Goal: Obtain resource: Obtain resource

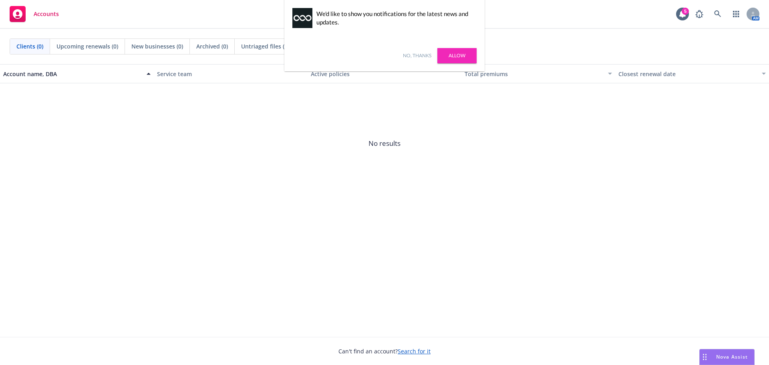
click at [464, 54] on link "Allow" at bounding box center [456, 55] width 39 height 15
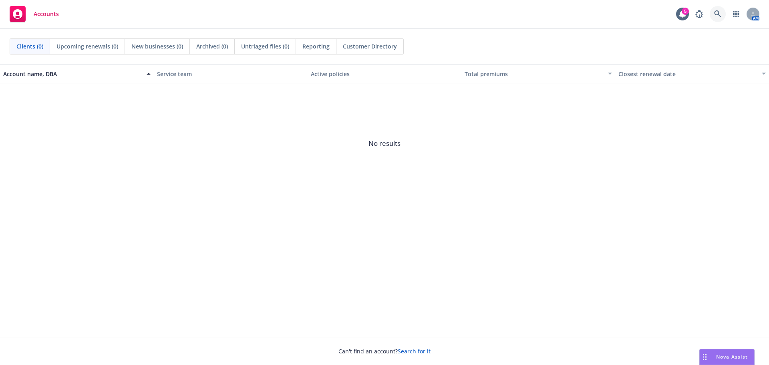
click at [713, 12] on link at bounding box center [717, 14] width 16 height 16
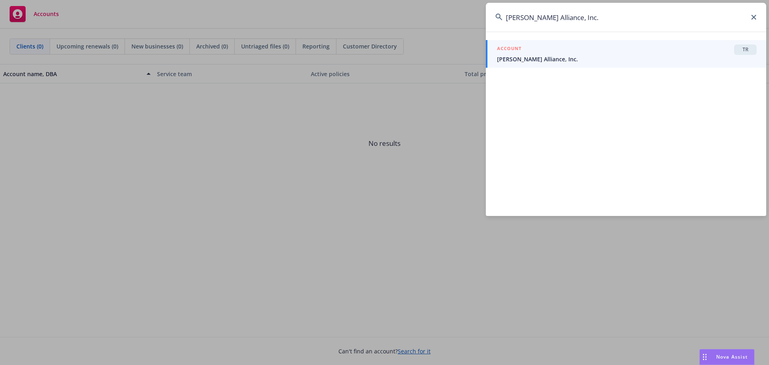
type input "[PERSON_NAME] Alliance, Inc."
click at [554, 54] on div "ACCOUNT TR" at bounding box center [626, 49] width 259 height 10
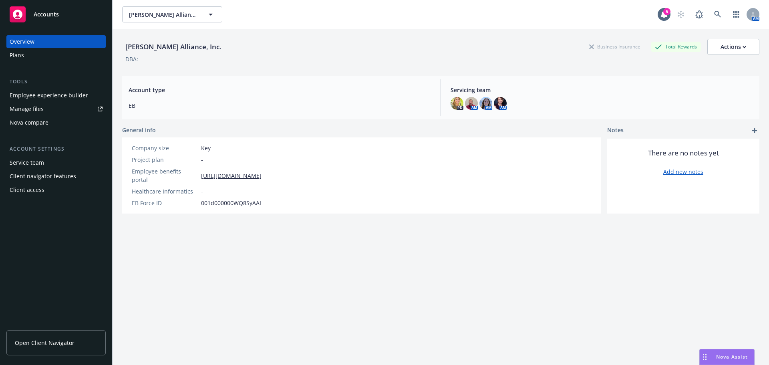
click at [31, 57] on div "Plans" at bounding box center [56, 55] width 93 height 13
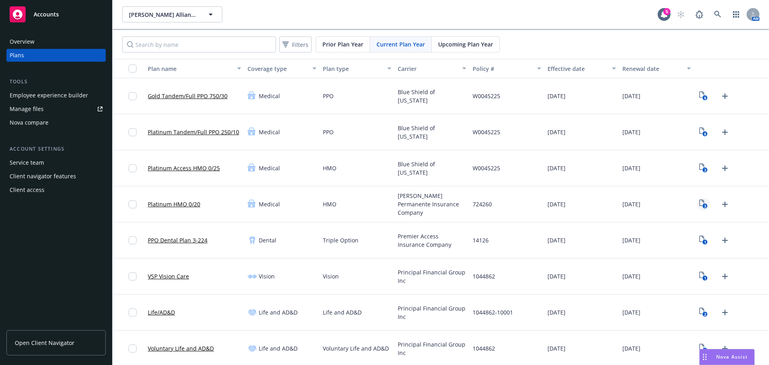
click at [699, 206] on icon "3" at bounding box center [703, 203] width 8 height 9
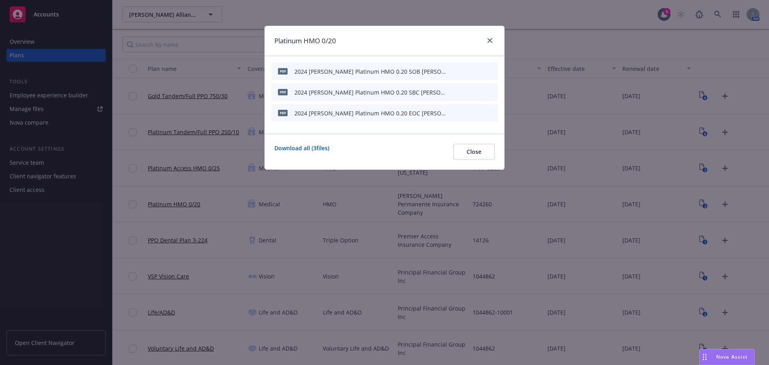
click at [476, 91] on icon "preview file" at bounding box center [477, 92] width 7 height 6
click at [486, 146] on button "Close" at bounding box center [473, 152] width 41 height 16
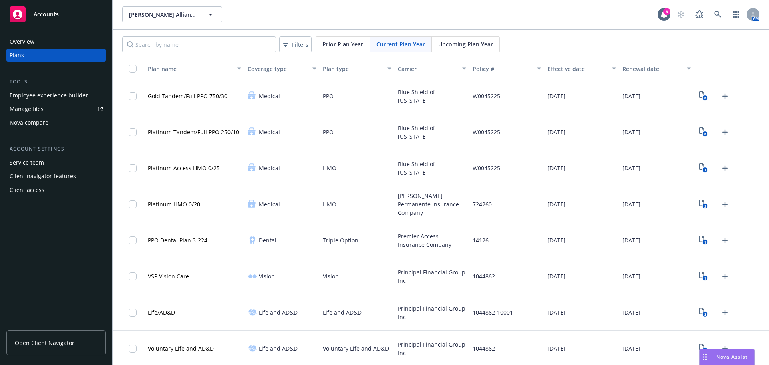
click at [463, 47] on span "Upcoming Plan Year" at bounding box center [465, 44] width 55 height 8
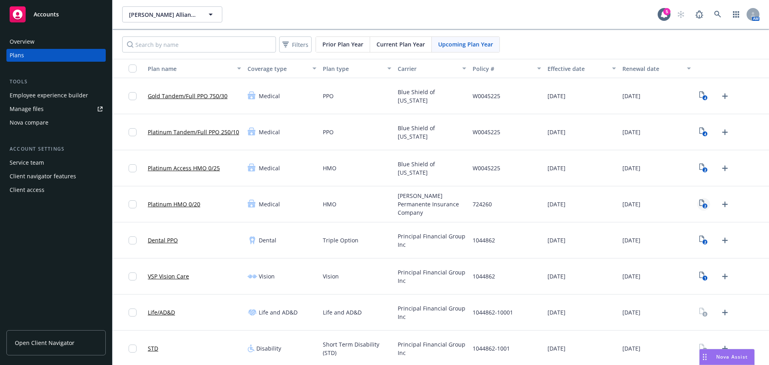
click at [704, 204] on text "2" at bounding box center [705, 205] width 2 height 5
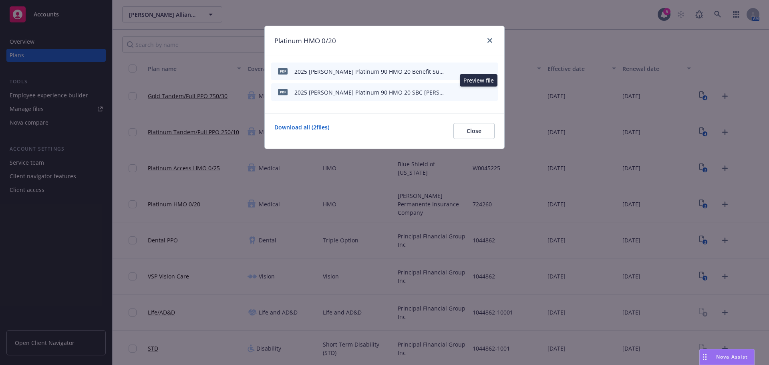
click at [478, 91] on icon "preview file" at bounding box center [477, 92] width 7 height 6
click at [477, 72] on icon "preview file" at bounding box center [477, 71] width 7 height 6
